Goal: Information Seeking & Learning: Learn about a topic

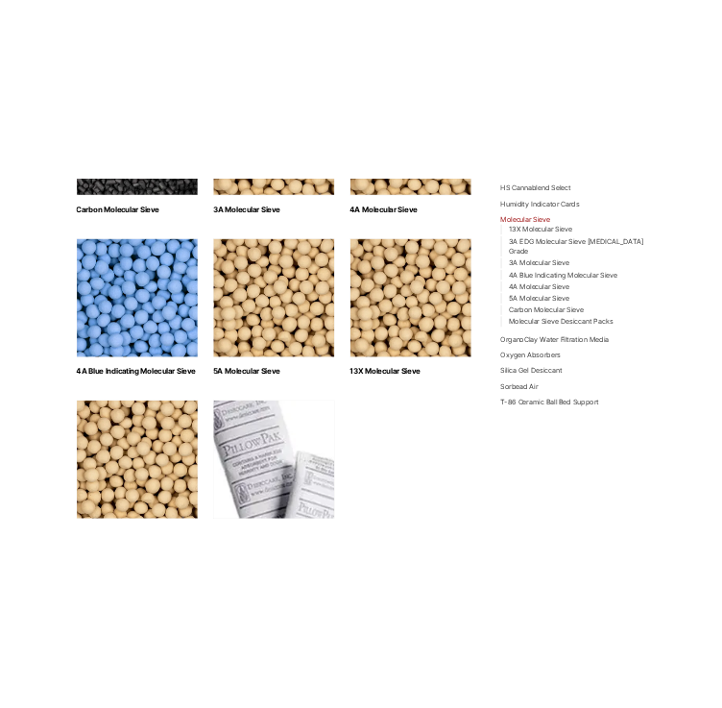
scroll to position [547, 0]
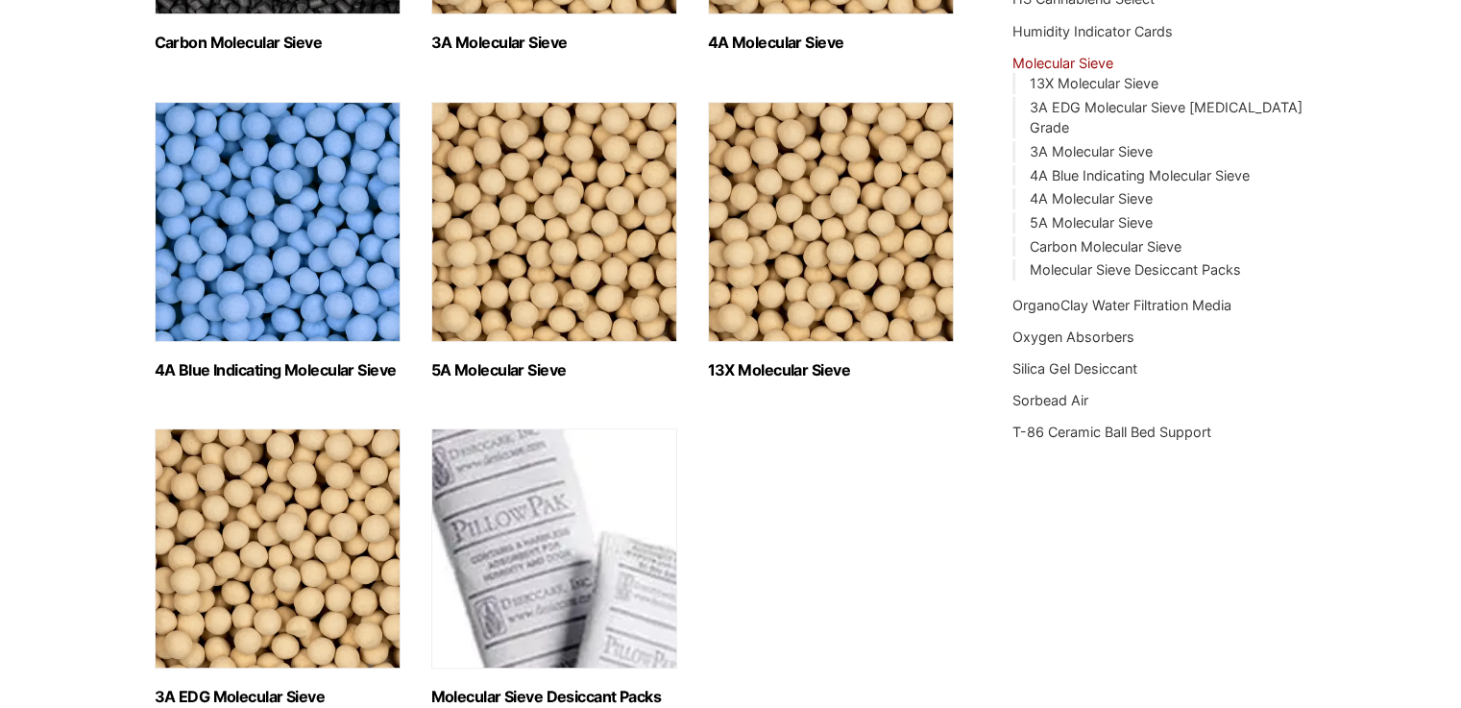
click at [703, 215] on ul "Carbon Molecular Sieve (1) 3A Molecular Sieve (2) 4A Molecular Sieve (2) 4A Blu…" at bounding box center [555, 250] width 801 height 953
click at [670, 215] on img "Visit product category 5A Molecular Sieve" at bounding box center [554, 222] width 246 height 240
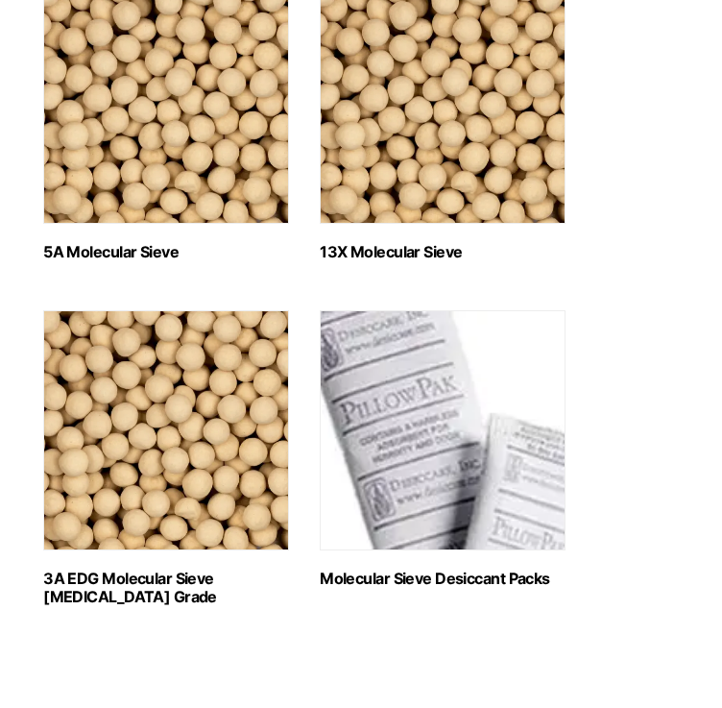
scroll to position [999, 0]
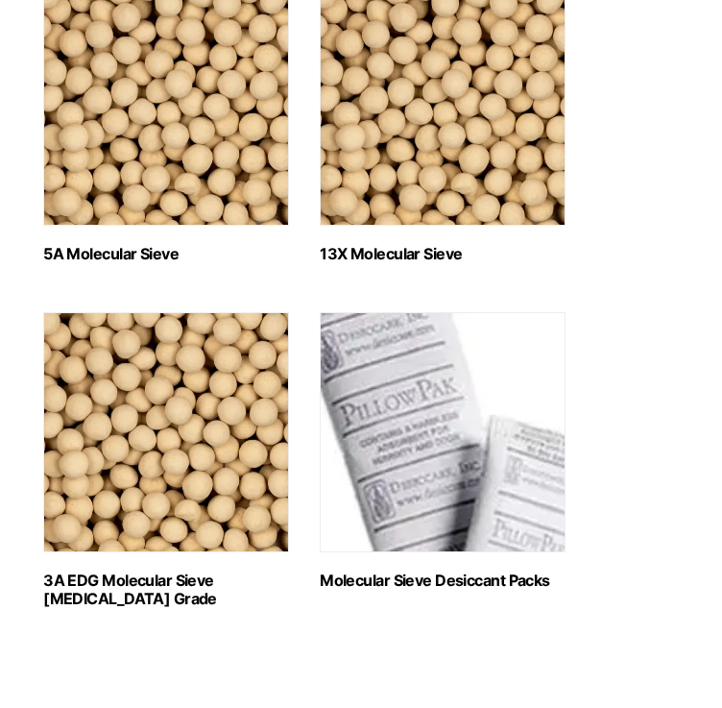
click at [424, 217] on img "Visit product category 13X Molecular Sieve" at bounding box center [443, 106] width 246 height 240
click at [133, 152] on img "Visit product category 5A Molecular Sieve" at bounding box center [166, 106] width 246 height 240
click at [207, 424] on img "Visit product category 3A EDG Molecular Sieve Ethanol Grade" at bounding box center [166, 432] width 246 height 240
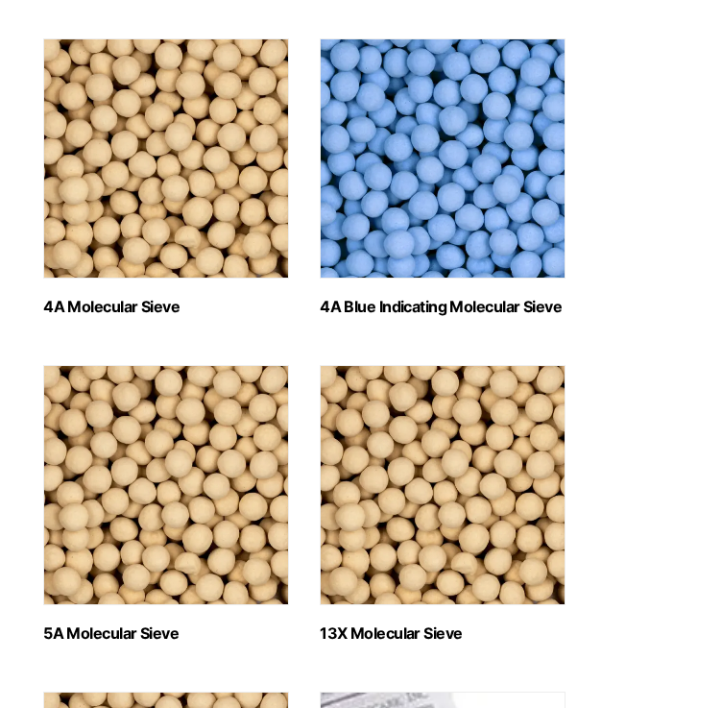
scroll to position [576, 0]
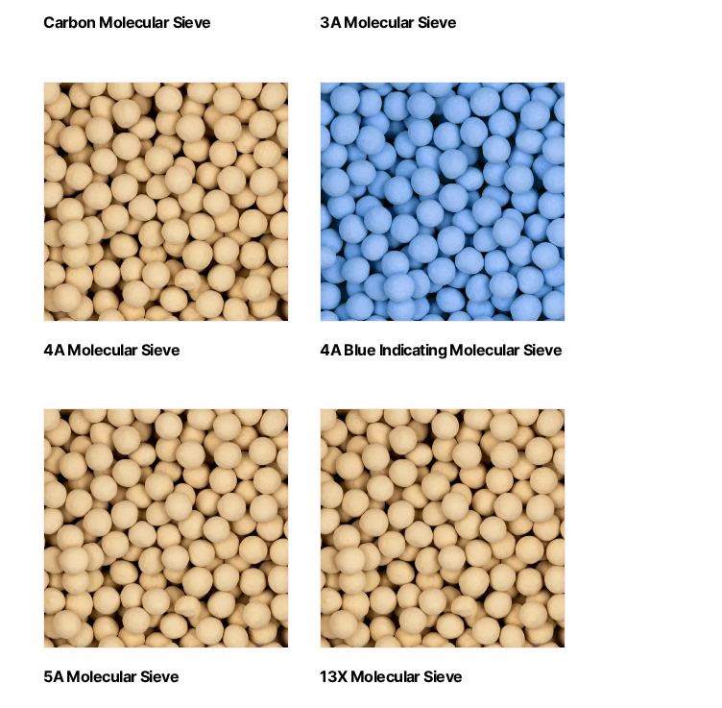
click at [165, 230] on img "Visit product category 4A Molecular Sieve" at bounding box center [166, 202] width 246 height 240
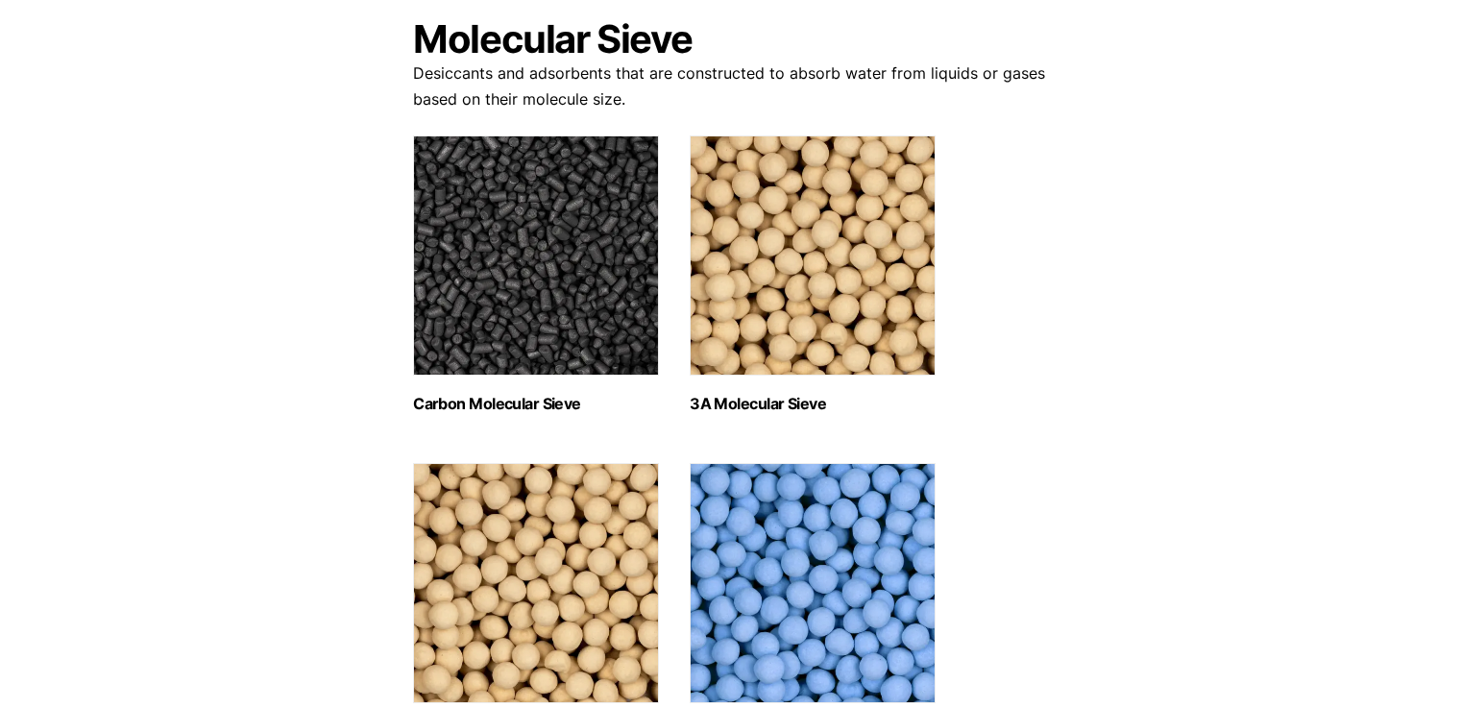
scroll to position [192, 0]
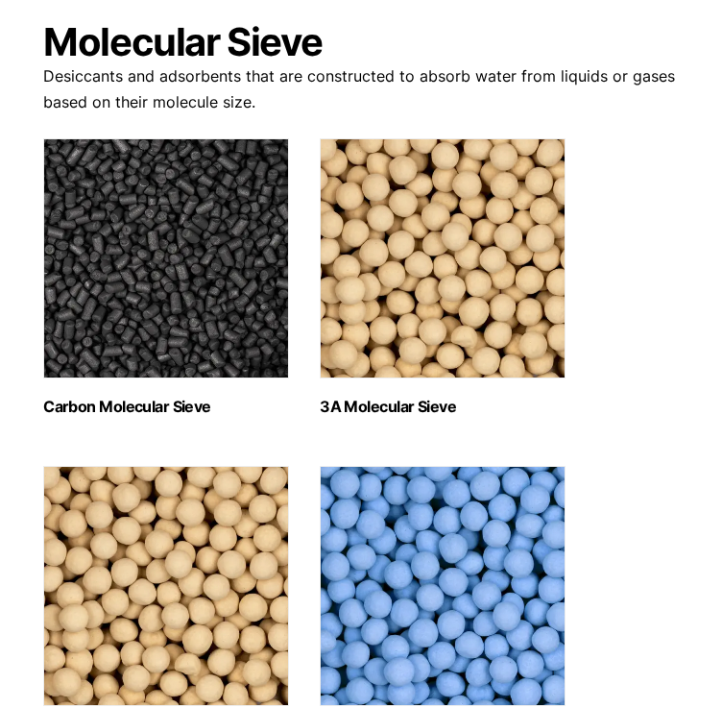
click at [190, 368] on img "Visit product category Carbon Molecular Sieve" at bounding box center [166, 258] width 246 height 240
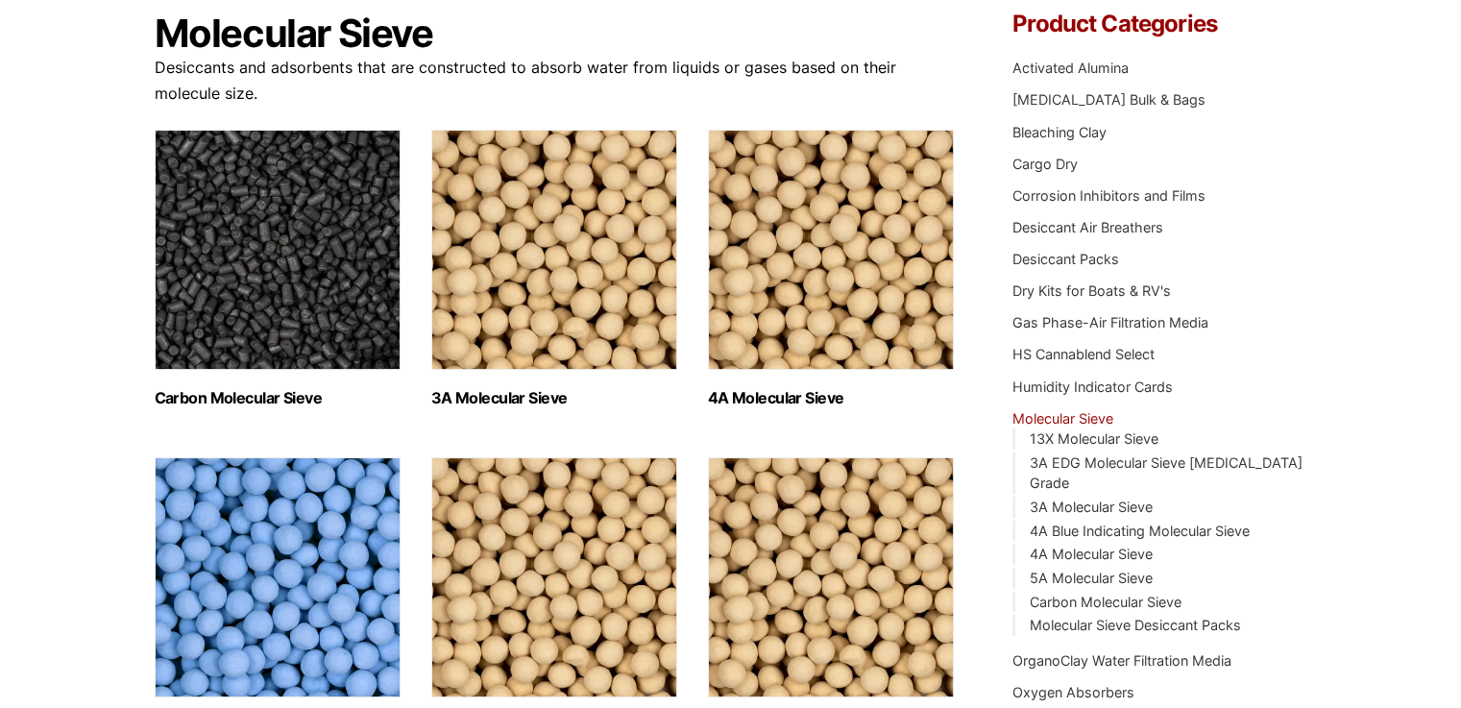
click at [531, 576] on img "Visit product category 5A Molecular Sieve" at bounding box center [554, 577] width 246 height 240
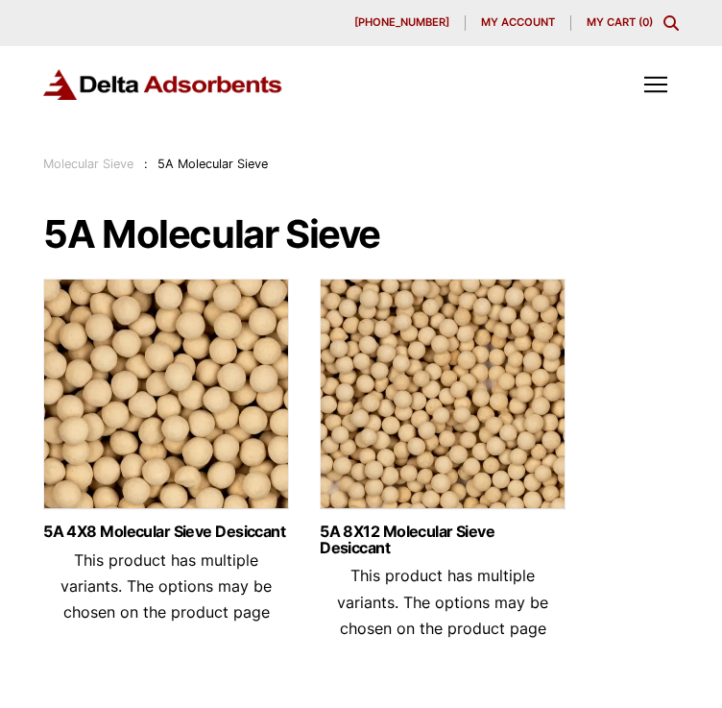
click at [403, 469] on img at bounding box center [443, 398] width 246 height 240
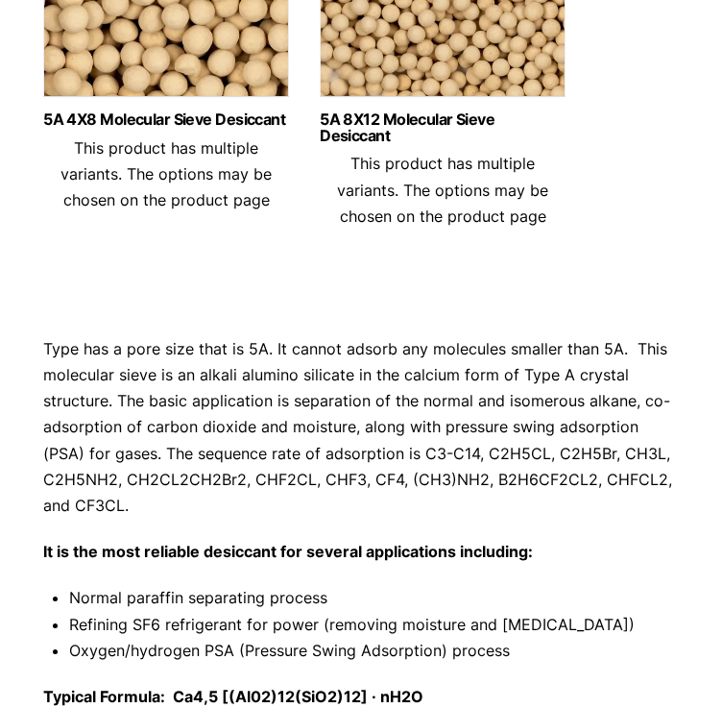
scroll to position [306, 0]
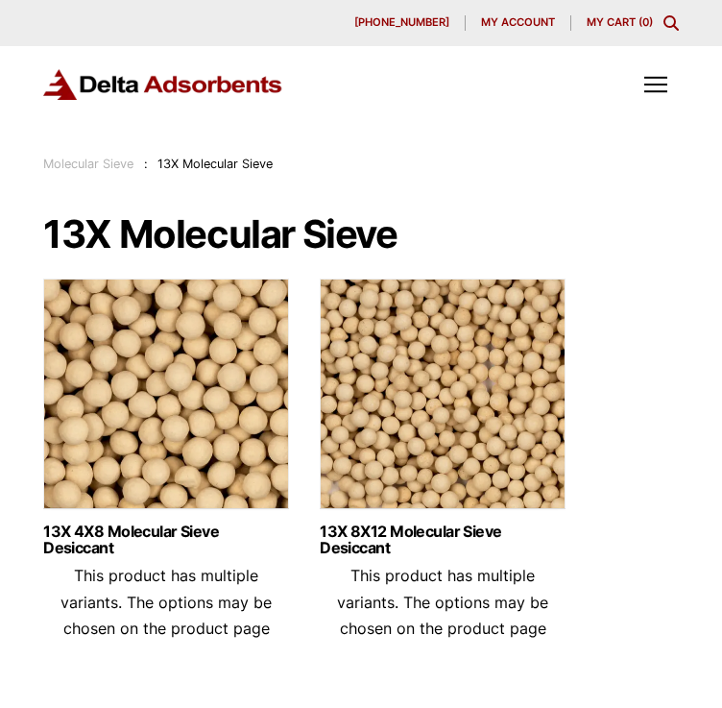
click at [462, 375] on img at bounding box center [443, 398] width 246 height 240
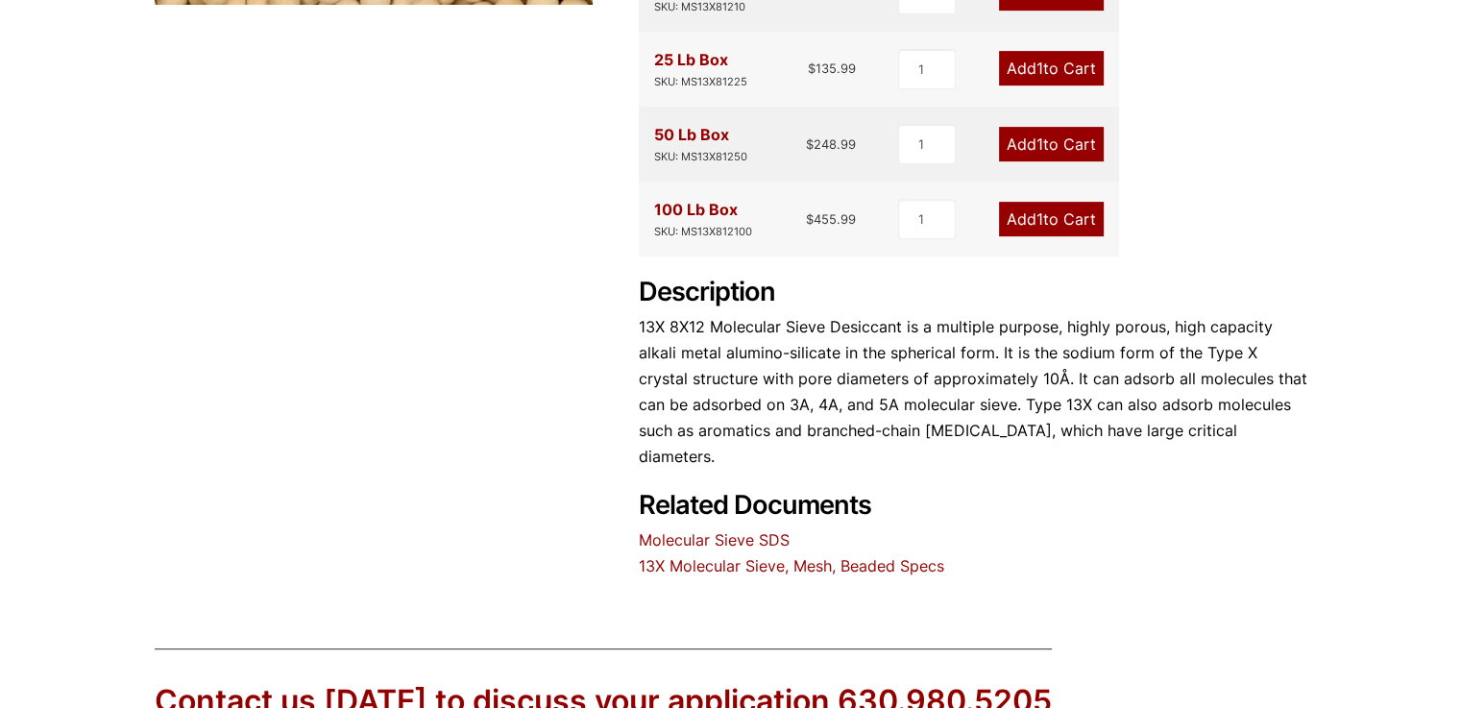
scroll to position [711, 0]
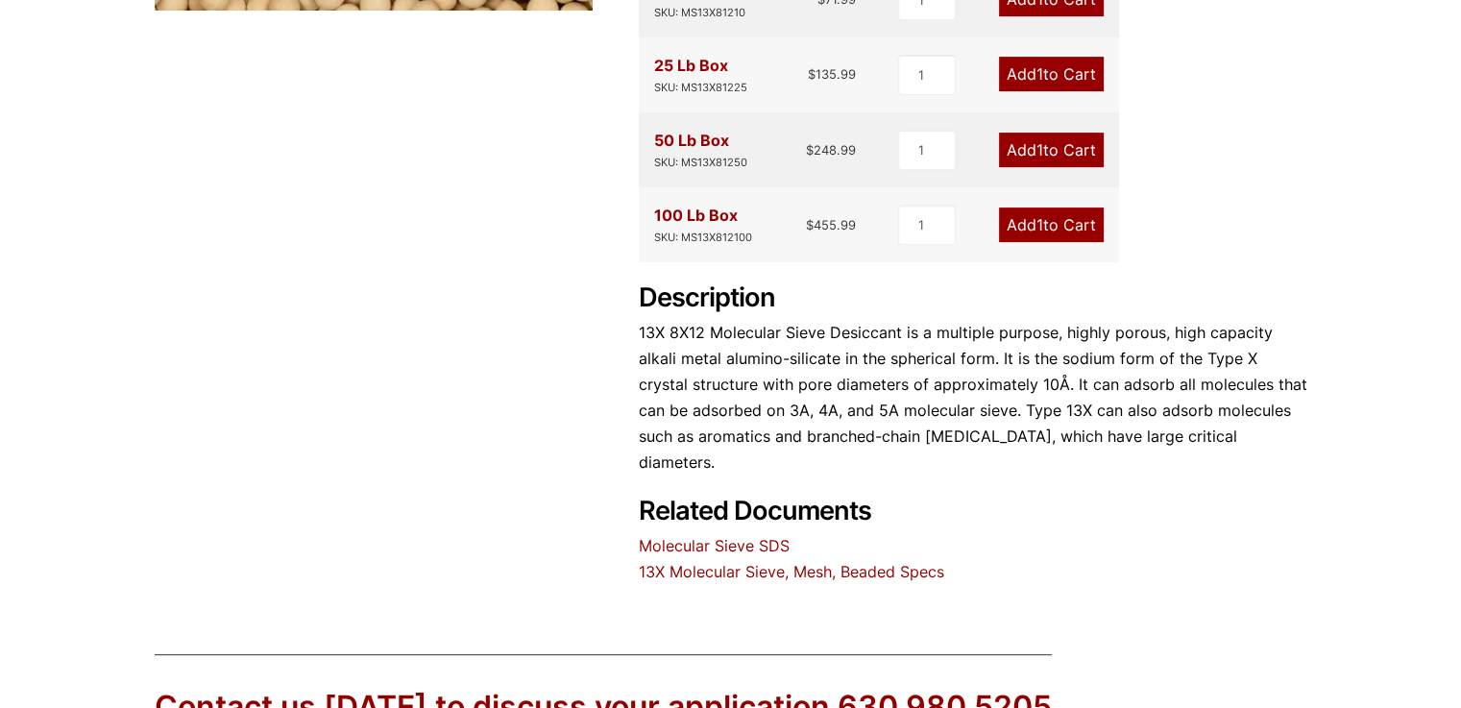
click at [721, 562] on link "13X Molecular Sieve, Mesh, Beaded Specs" at bounding box center [791, 571] width 305 height 19
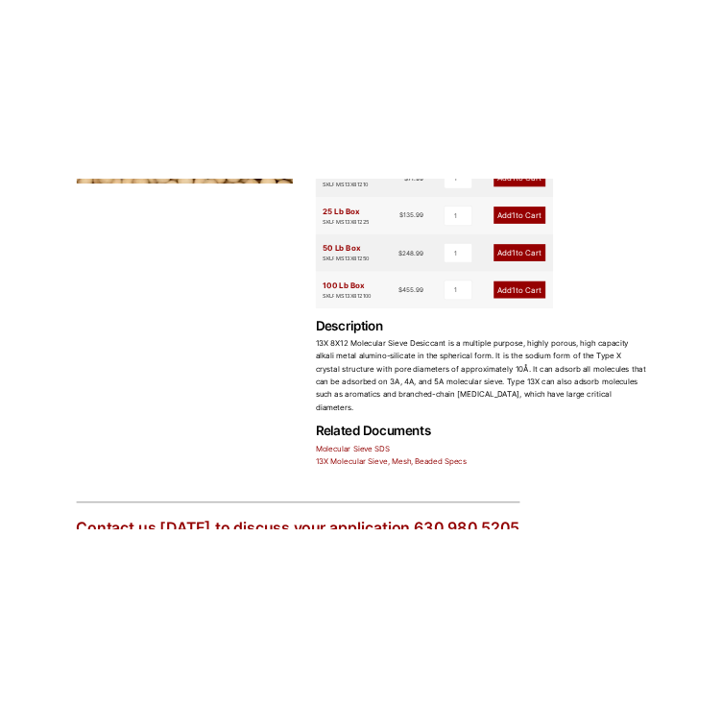
scroll to position [800, 0]
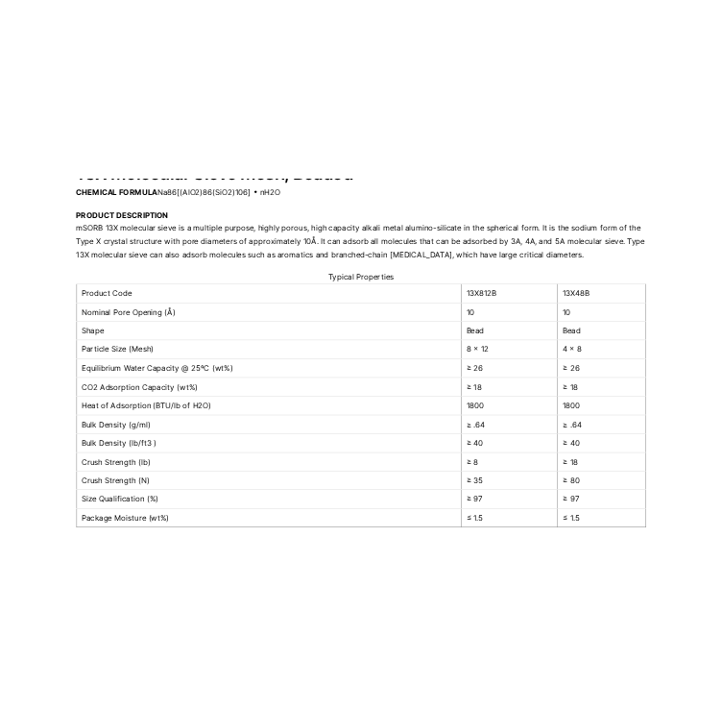
scroll to position [267, 0]
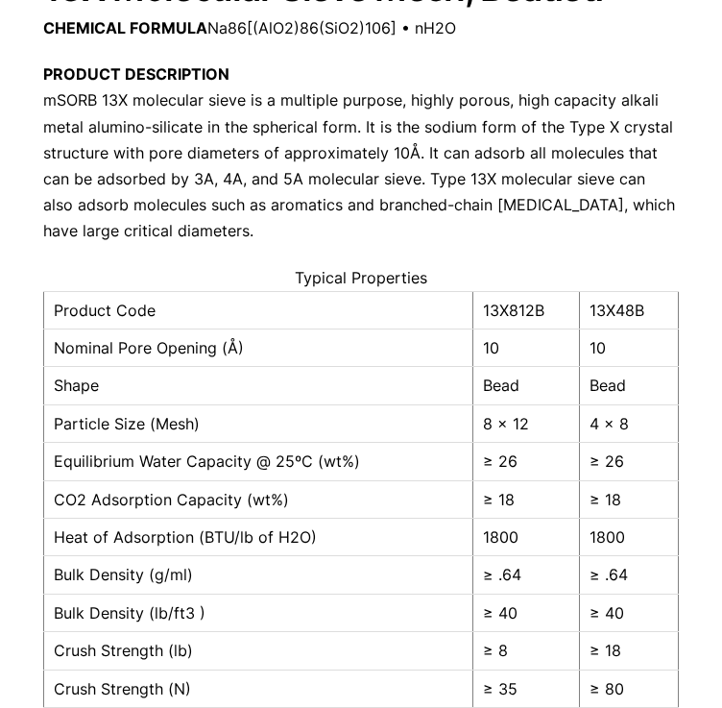
click at [123, 448] on td "Equilibrium Water Capacity @ 25ºC (wt%)" at bounding box center [258, 461] width 429 height 37
drag, startPoint x: 715, startPoint y: 237, endPoint x: 702, endPoint y: 301, distance: 64.8
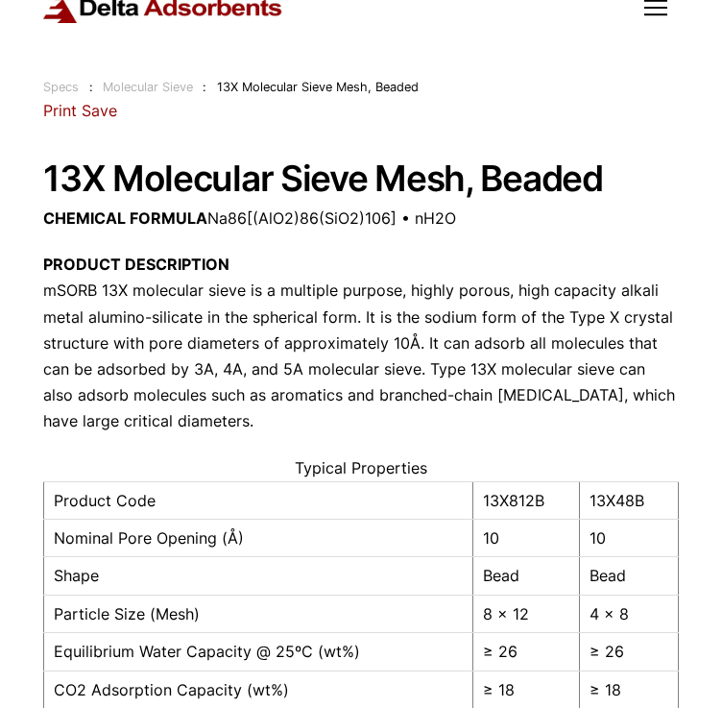
scroll to position [47, 0]
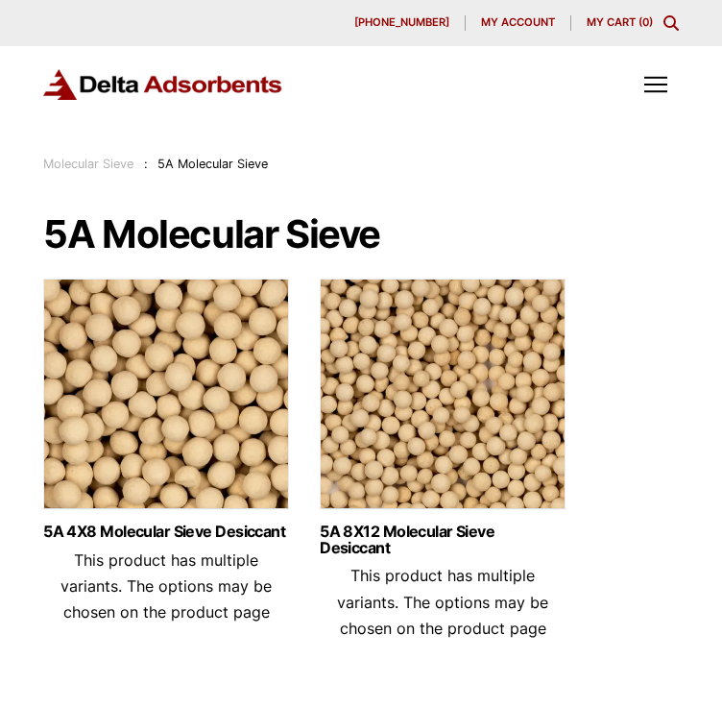
click at [440, 455] on img at bounding box center [443, 398] width 246 height 240
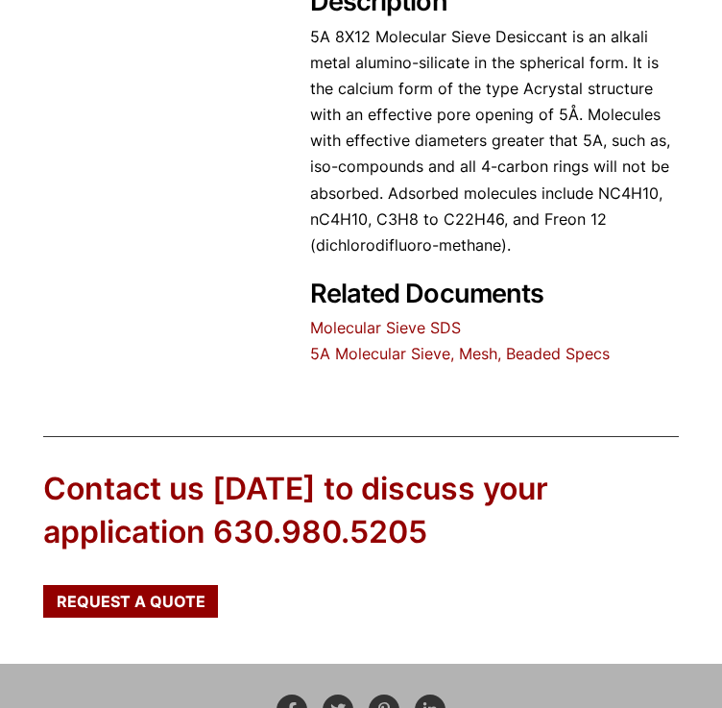
scroll to position [1158, 0]
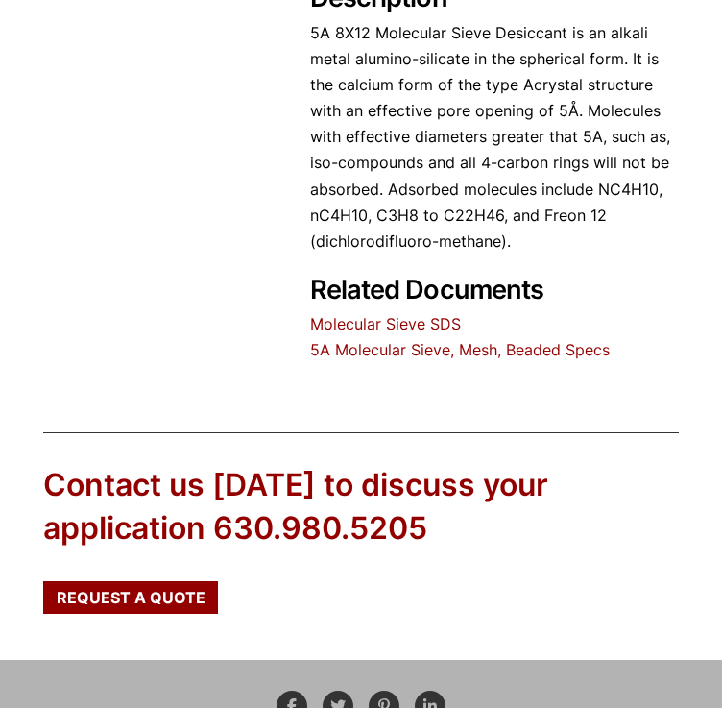
click at [494, 340] on link "5A Molecular Sieve, Mesh, Beaded Specs" at bounding box center [460, 349] width 300 height 19
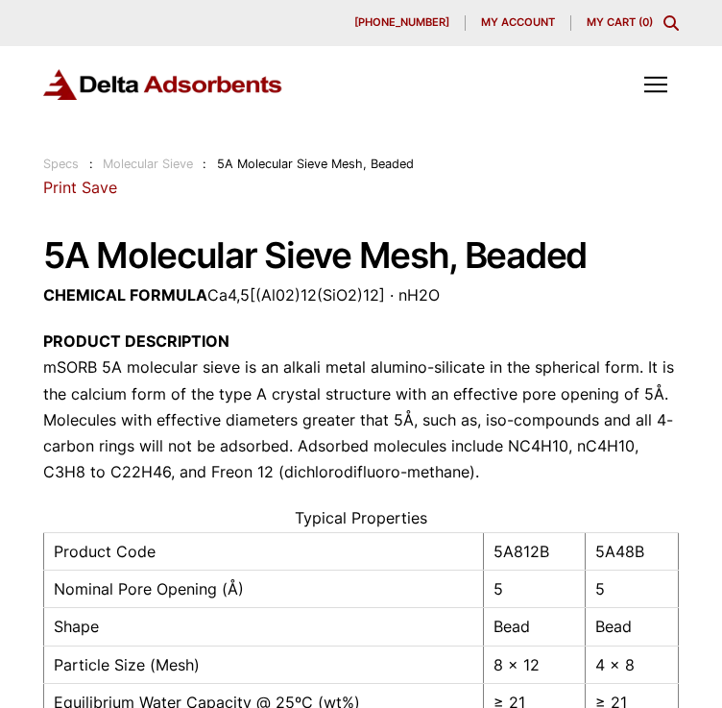
drag, startPoint x: 705, startPoint y: 211, endPoint x: 724, endPoint y: 206, distance: 19.8
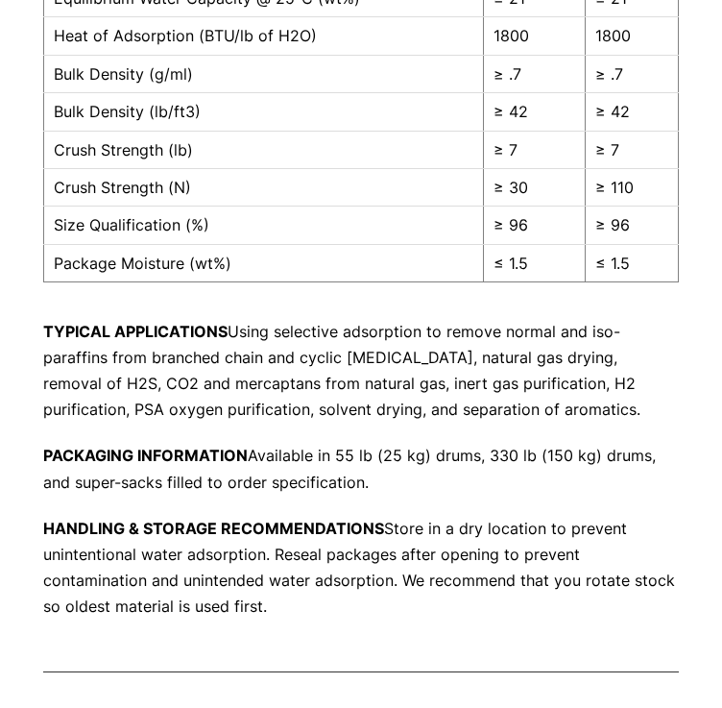
scroll to position [613, 0]
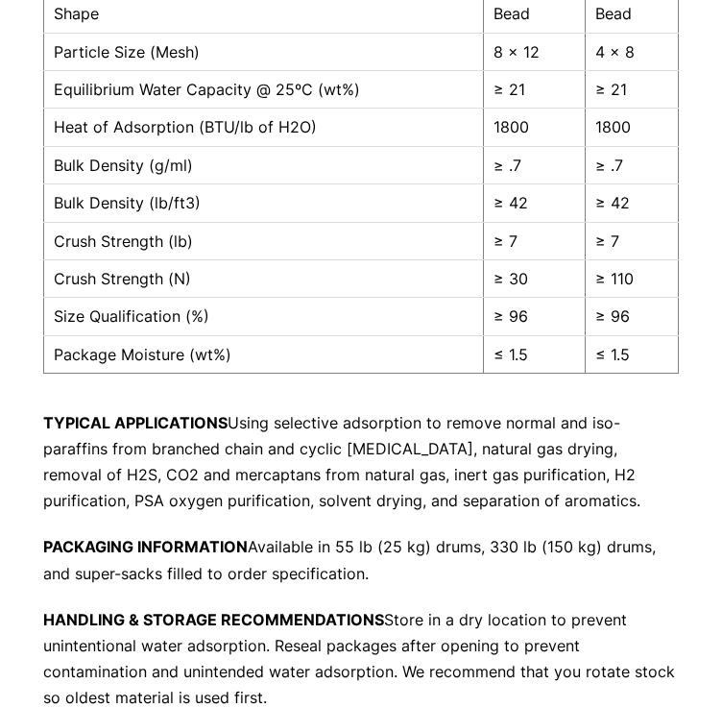
click at [539, 422] on p "TYPICAL APPLICATIONS Using selective adsorption to remove normal and iso-paraff…" at bounding box center [361, 462] width 636 height 105
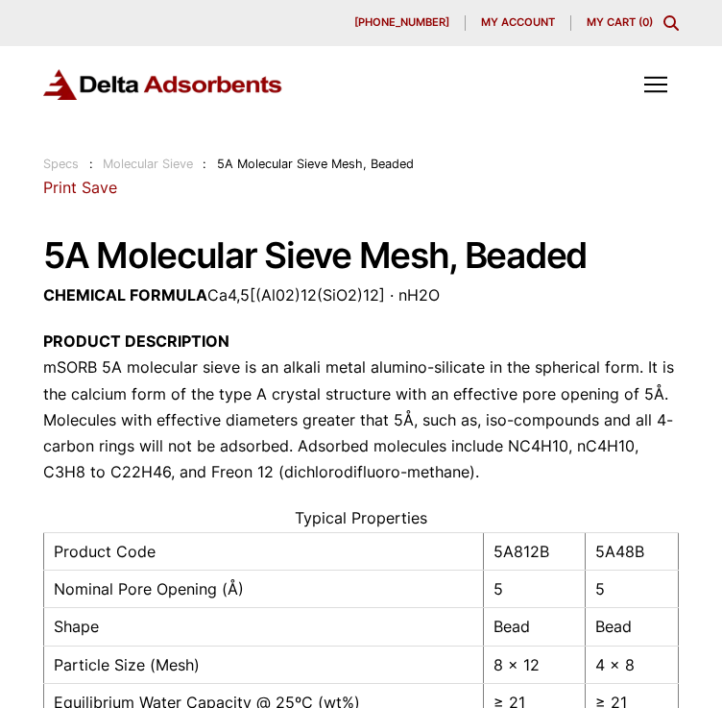
scroll to position [731, 0]
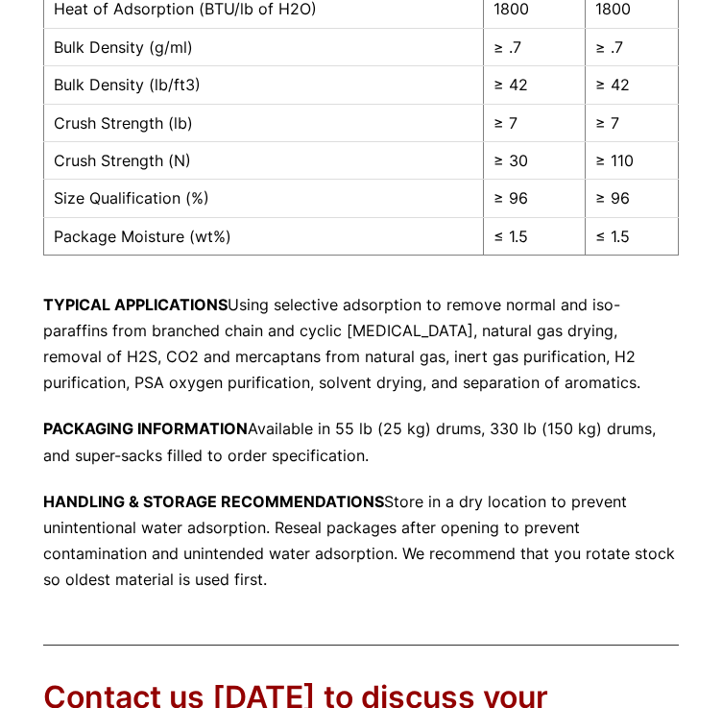
click at [487, 423] on p "PACKAGING INFORMATION Available in 55 lb (25 kg) drums, 330 lb (150 kg) drums, …" at bounding box center [361, 442] width 636 height 52
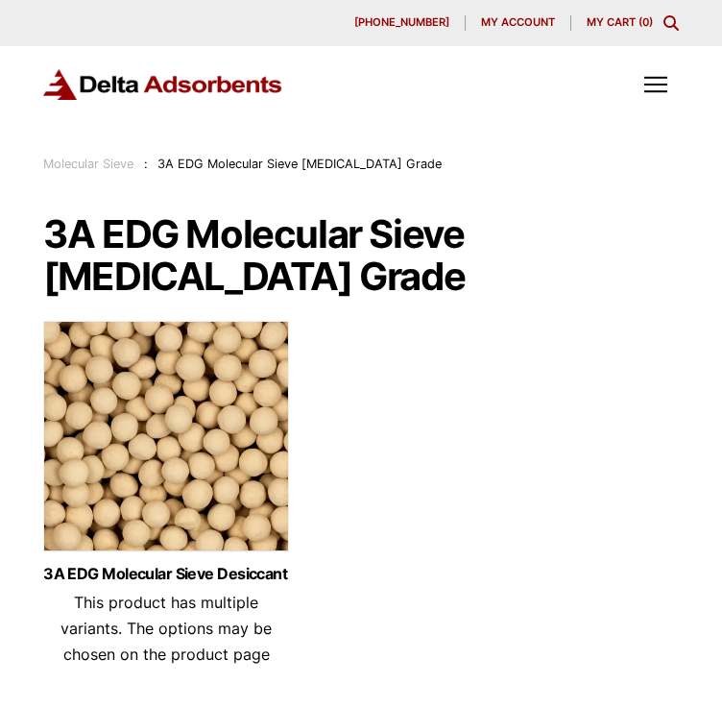
click at [238, 498] on img at bounding box center [166, 441] width 246 height 240
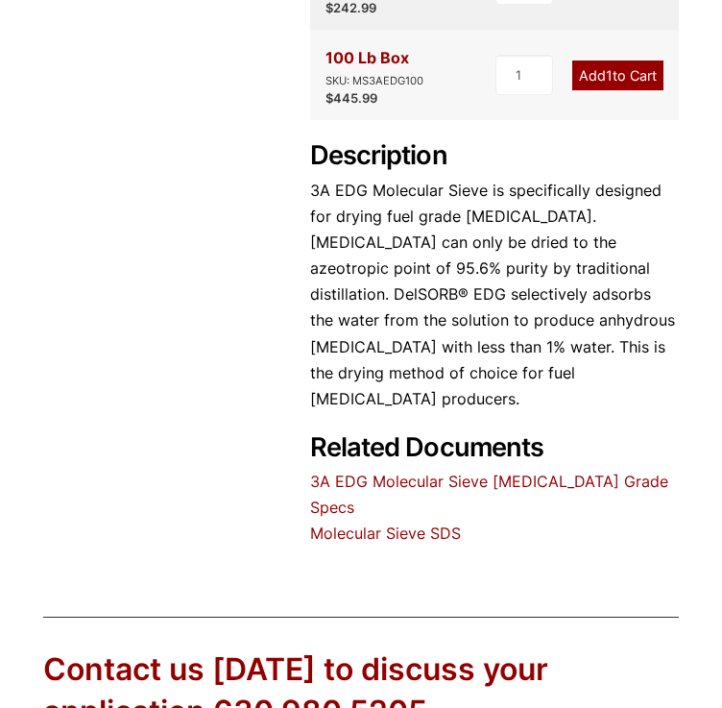
scroll to position [1000, 0]
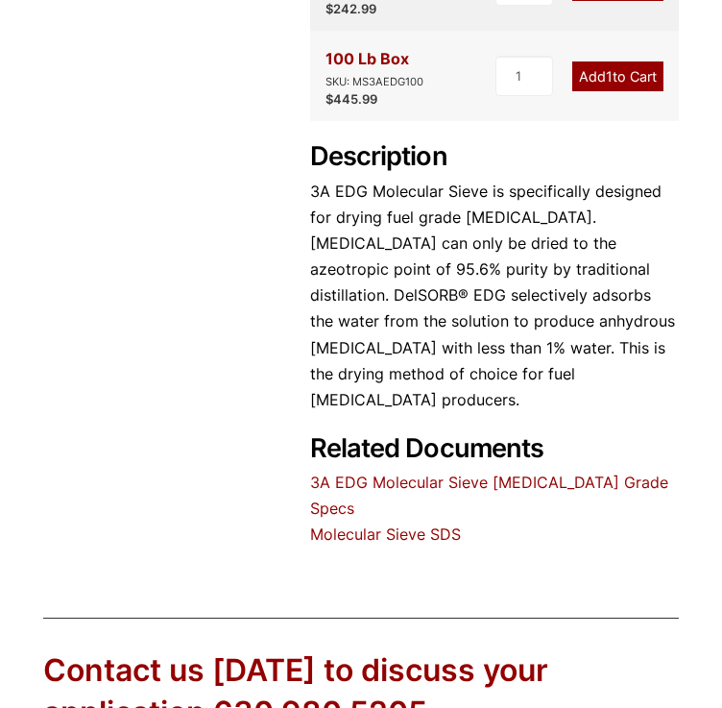
click at [386, 524] on link "Molecular Sieve SDS" at bounding box center [385, 533] width 151 height 19
click at [367, 472] on link "3A EDG Molecular Sieve Ethanol Grade Specs" at bounding box center [489, 494] width 358 height 45
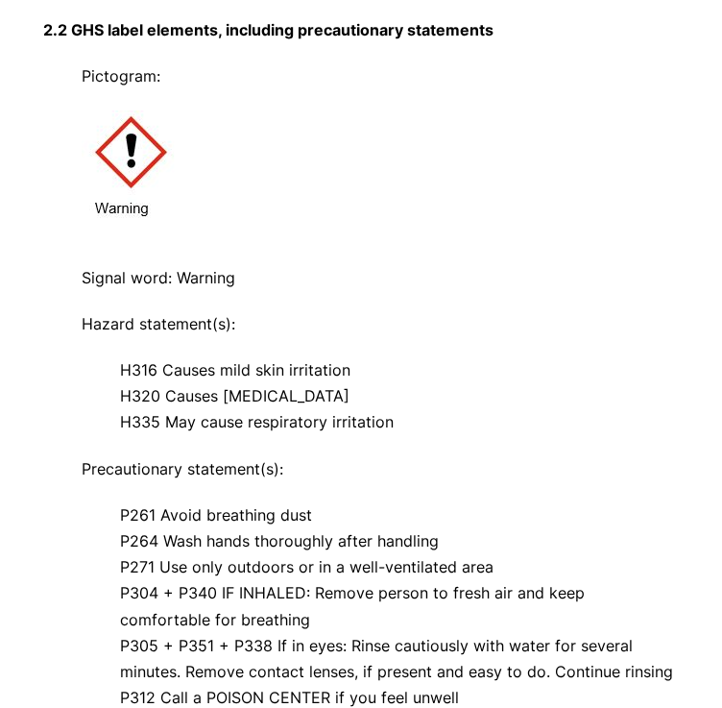
scroll to position [977, 0]
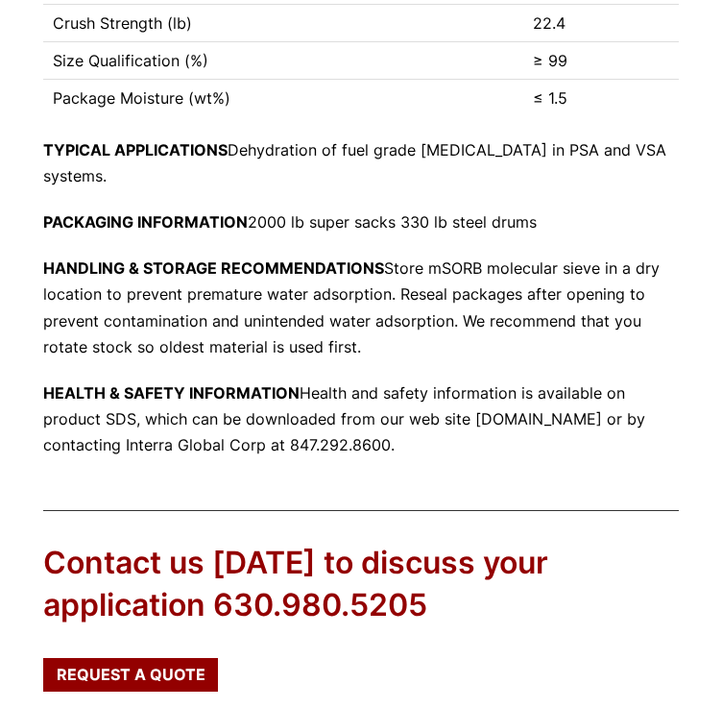
scroll to position [974, 0]
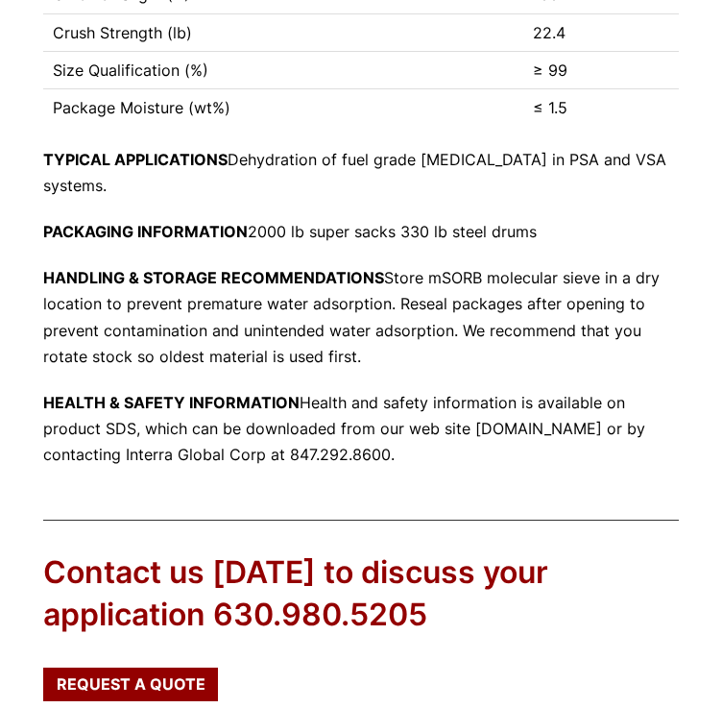
click at [331, 390] on p "HEALTH & SAFETY INFORMATION Health and safety information is available on produ…" at bounding box center [361, 429] width 636 height 79
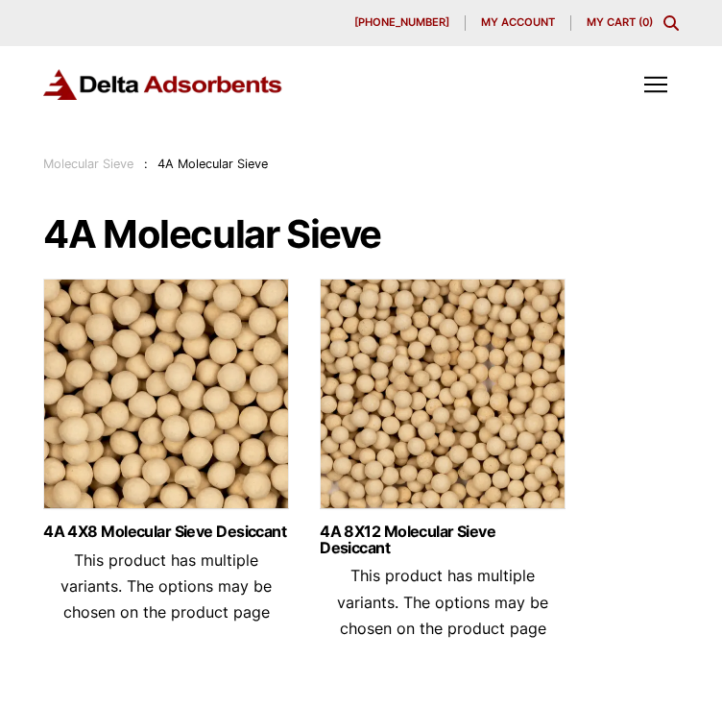
scroll to position [241, 0]
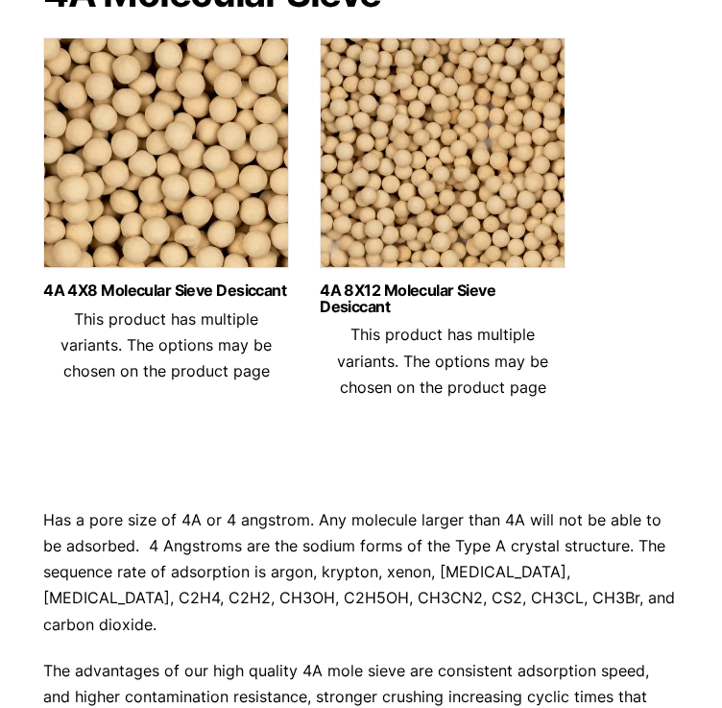
click at [496, 135] on img at bounding box center [443, 157] width 246 height 240
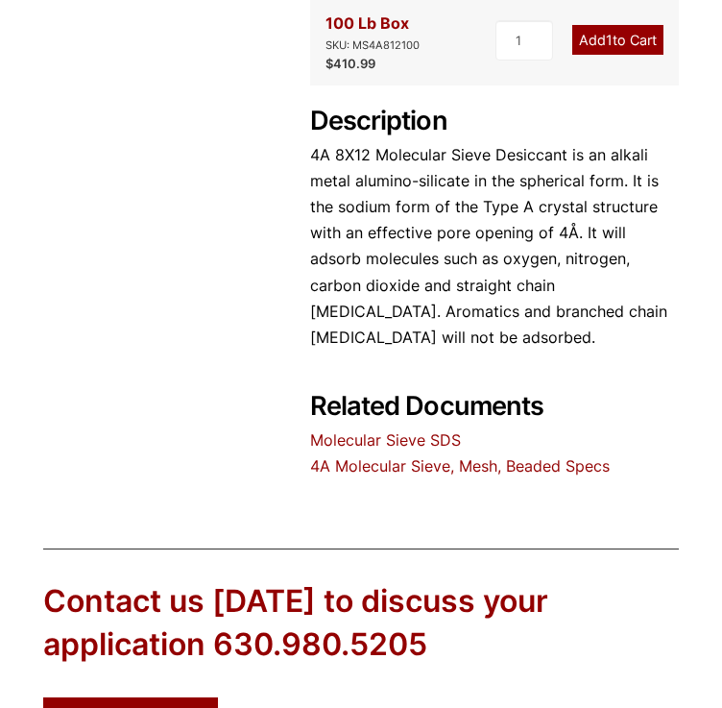
scroll to position [1070, 0]
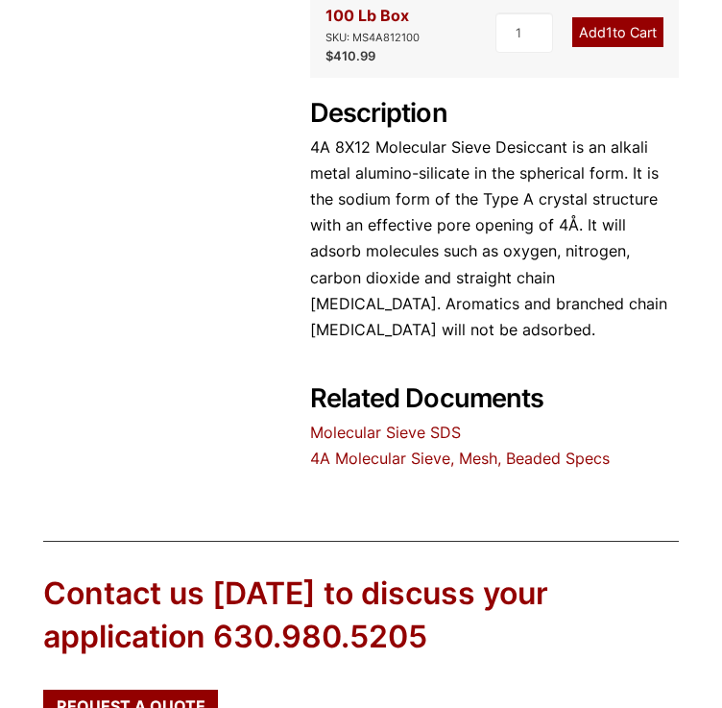
click at [423, 448] on link "4A Molecular Sieve, Mesh, Beaded Specs" at bounding box center [460, 457] width 300 height 19
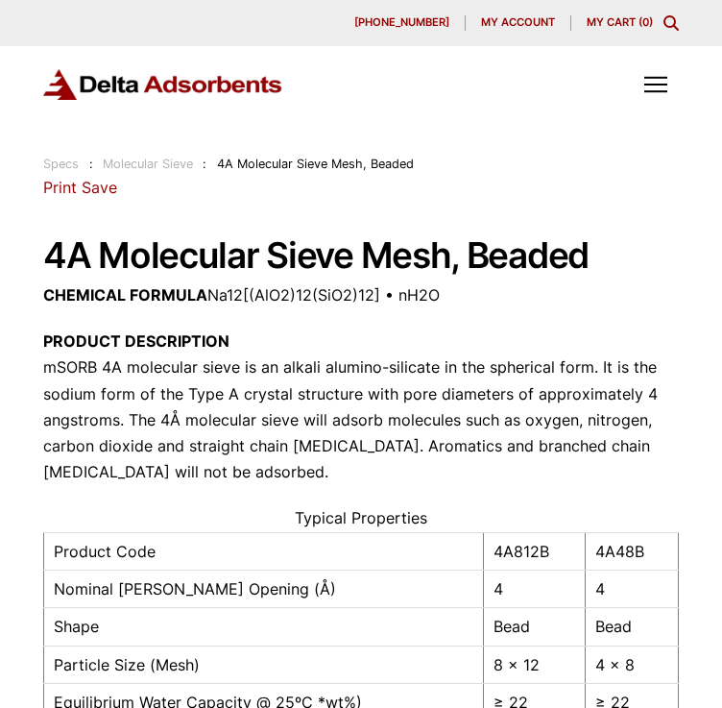
drag, startPoint x: 717, startPoint y: 202, endPoint x: 724, endPoint y: 214, distance: 14.2
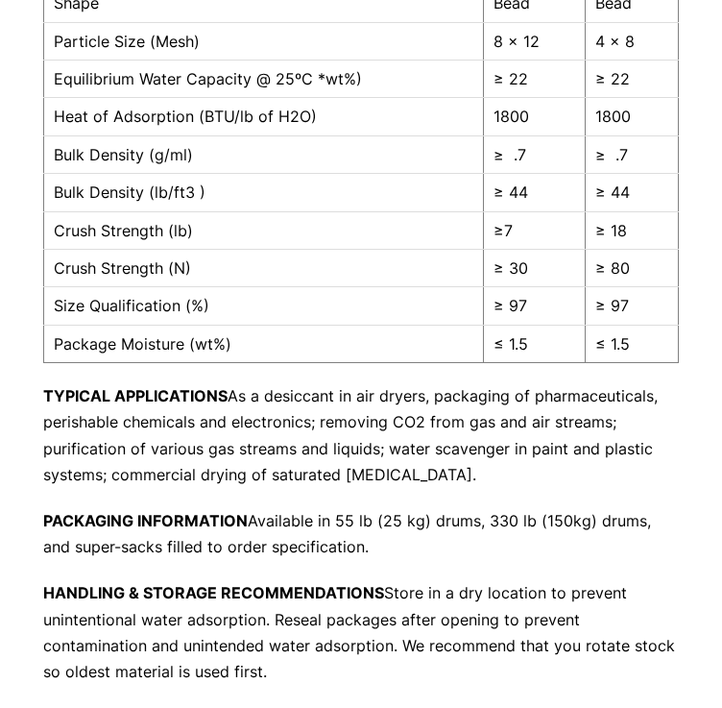
scroll to position [630, 0]
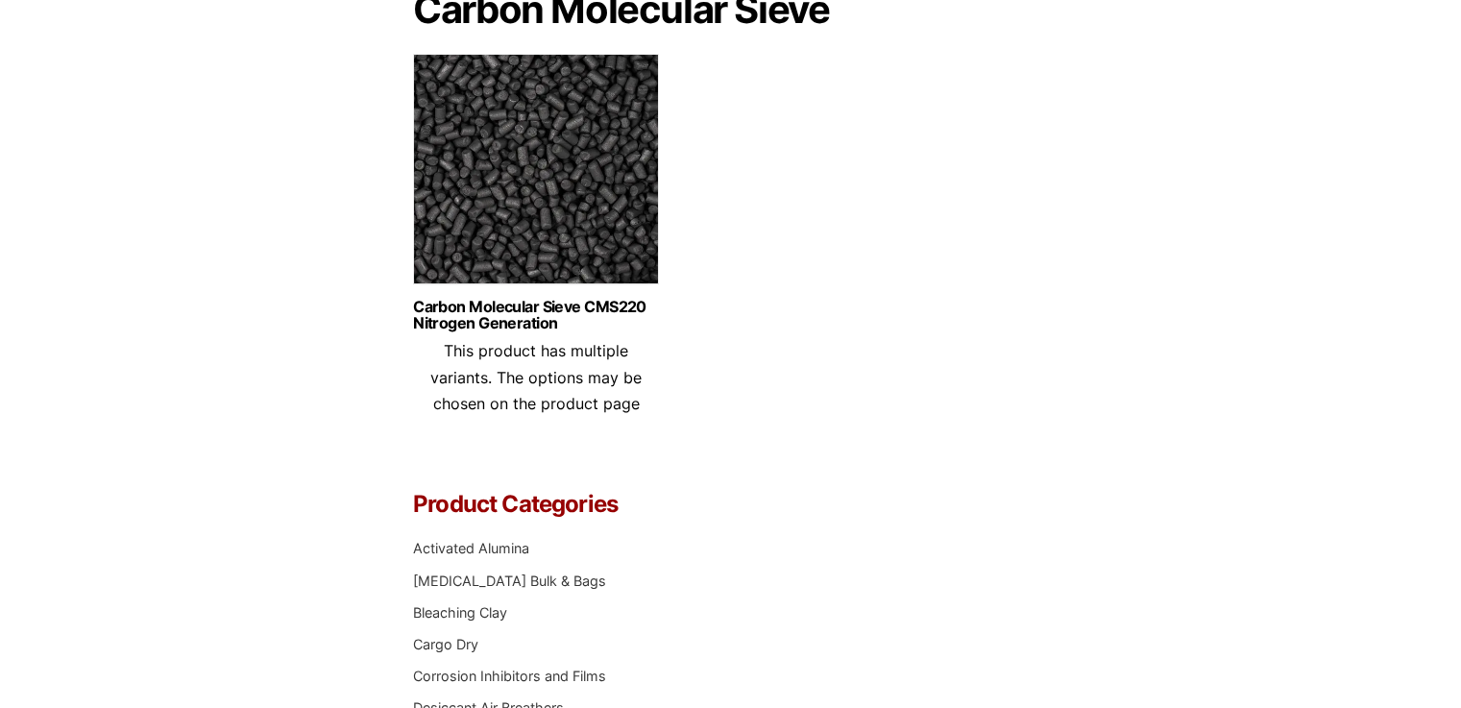
scroll to position [233, 0]
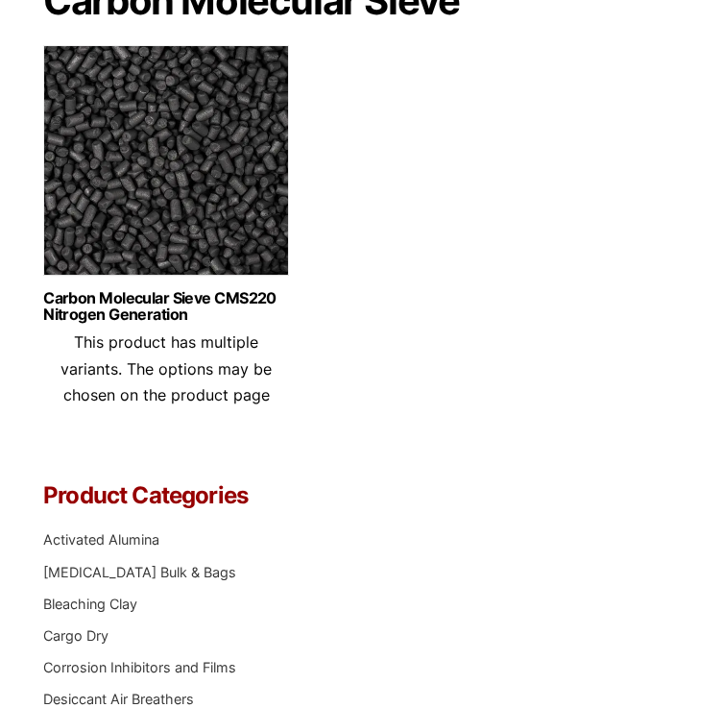
click at [254, 181] on img at bounding box center [166, 165] width 246 height 240
click at [126, 566] on link "[MEDICAL_DATA] Bulk & Bags" at bounding box center [139, 572] width 193 height 16
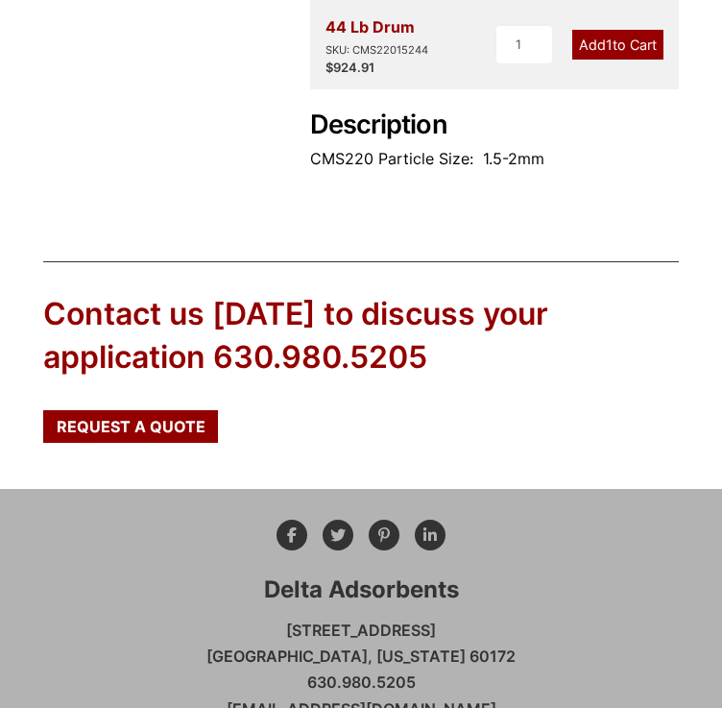
scroll to position [836, 0]
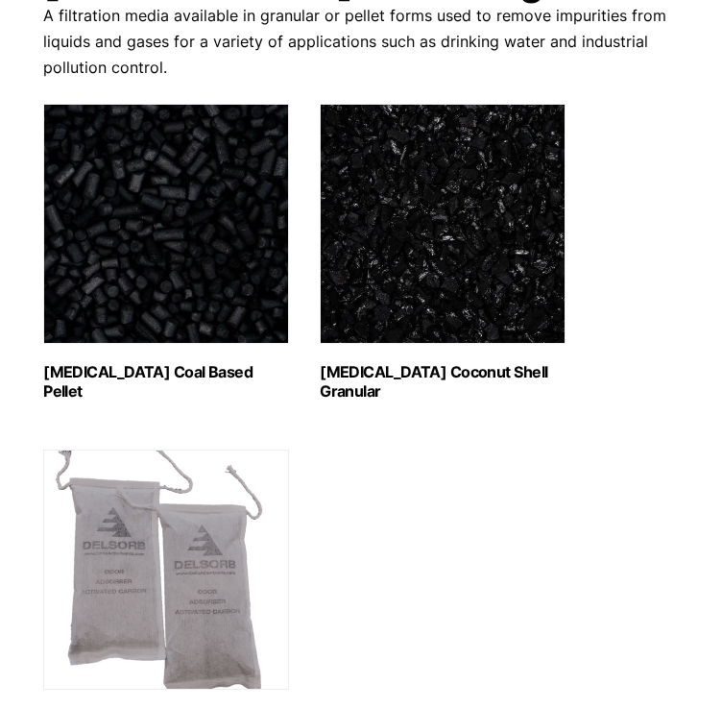
scroll to position [249, 0]
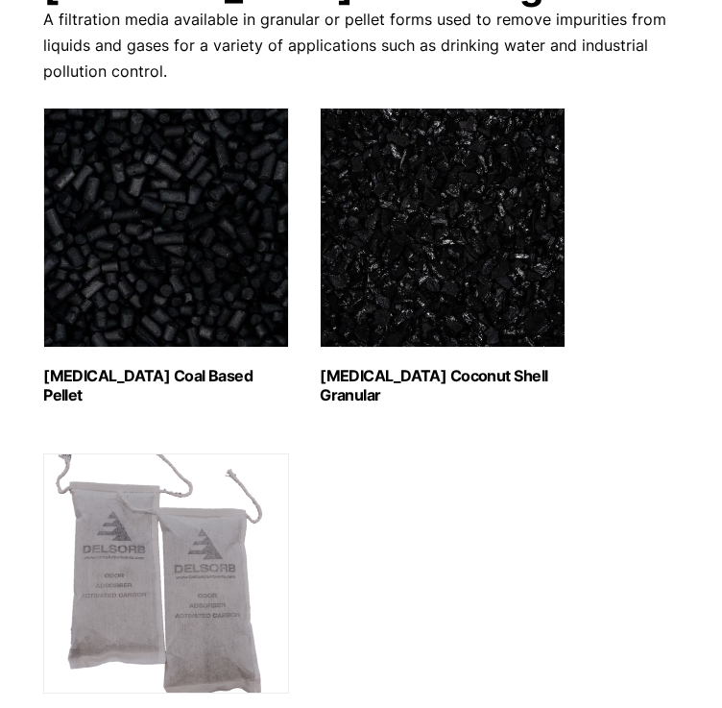
click at [520, 271] on img "Visit product category Activated Carbon Coconut Shell Granular" at bounding box center [443, 228] width 246 height 240
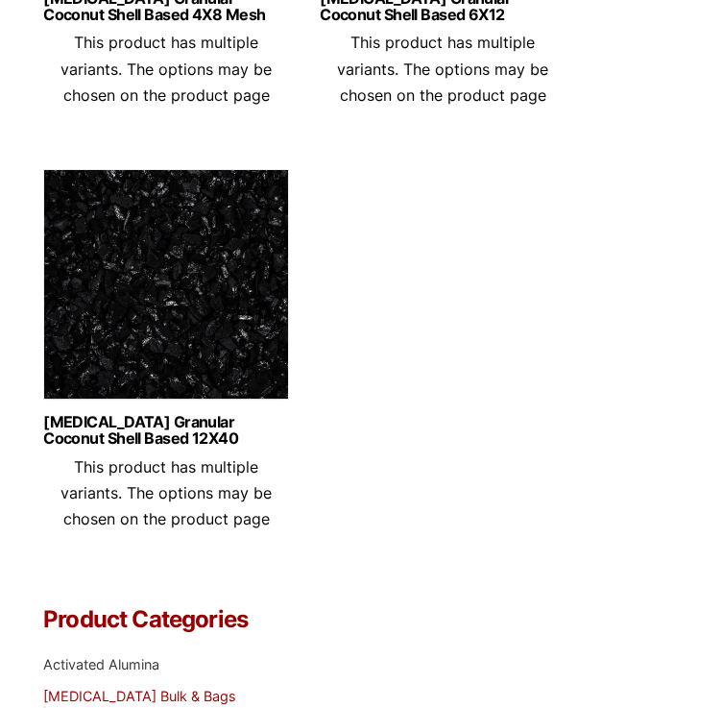
scroll to position [577, 0]
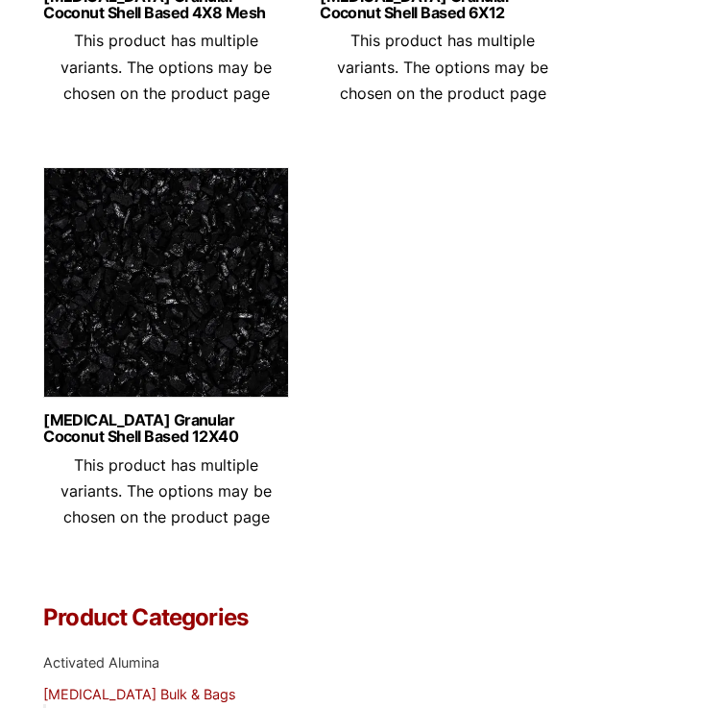
click at [221, 256] on img at bounding box center [166, 287] width 246 height 240
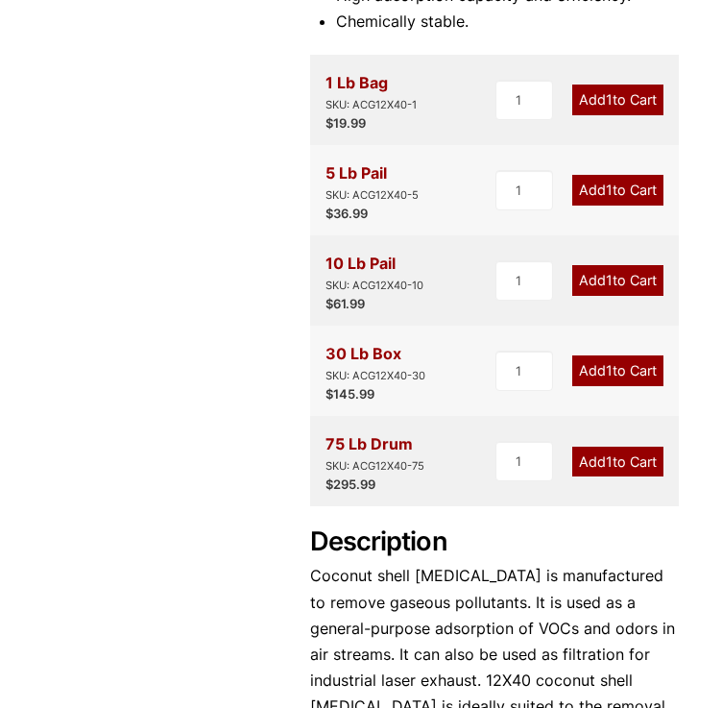
scroll to position [622, 0]
